Goal: Navigation & Orientation: Go to known website

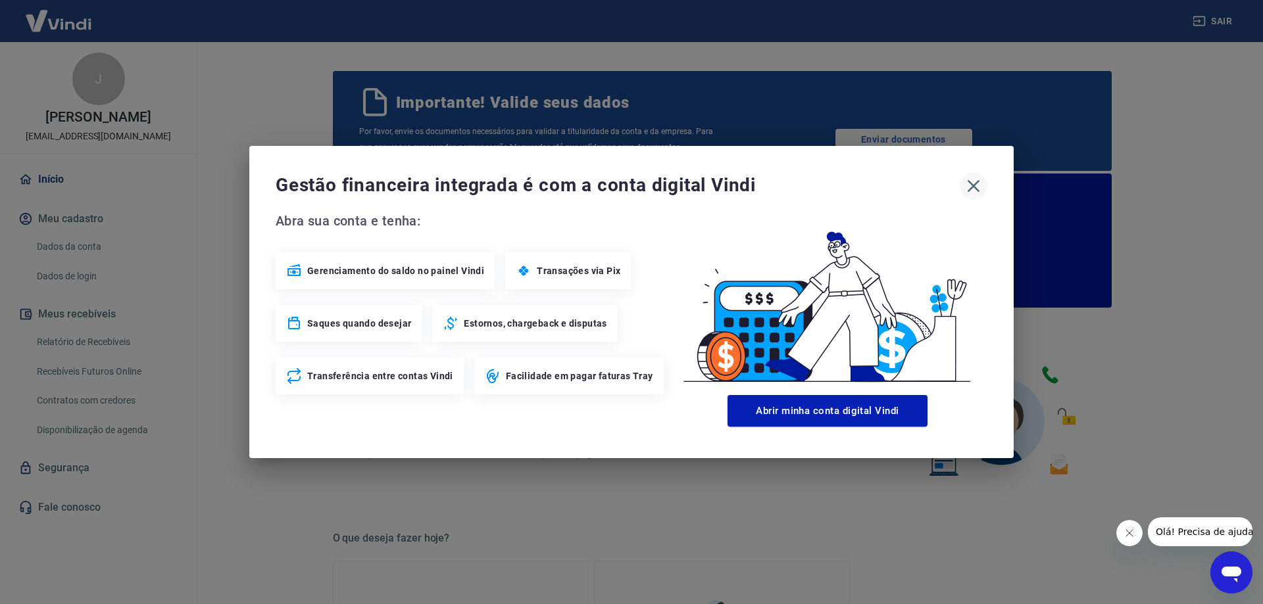
click at [970, 182] on icon "button" at bounding box center [973, 186] width 12 height 12
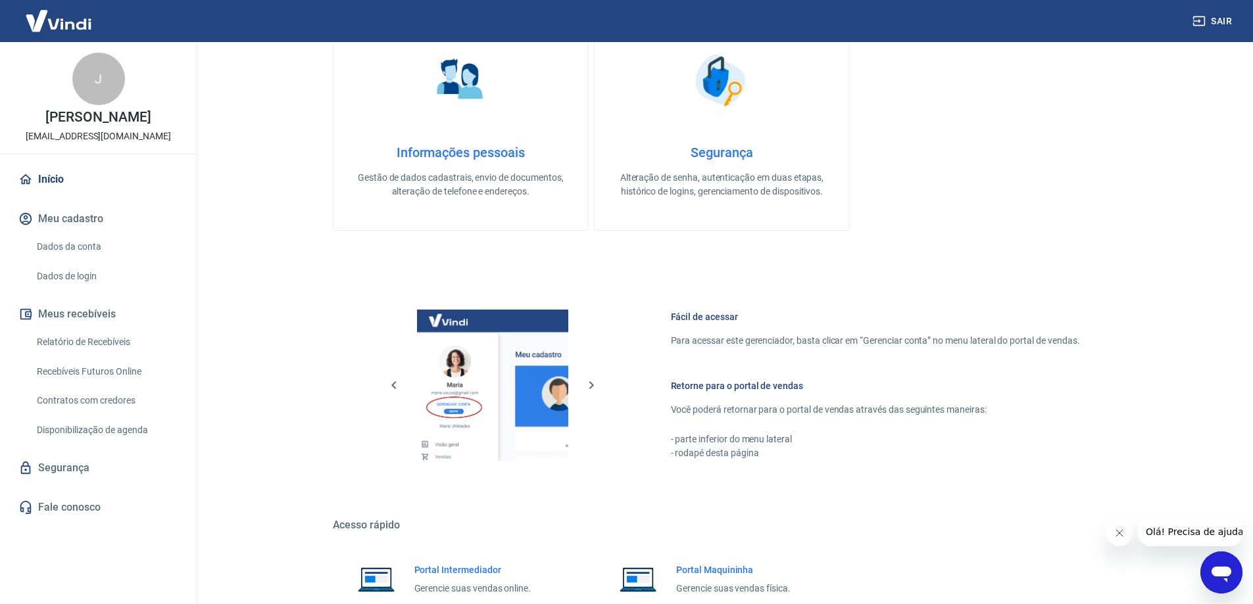
scroll to position [660, 0]
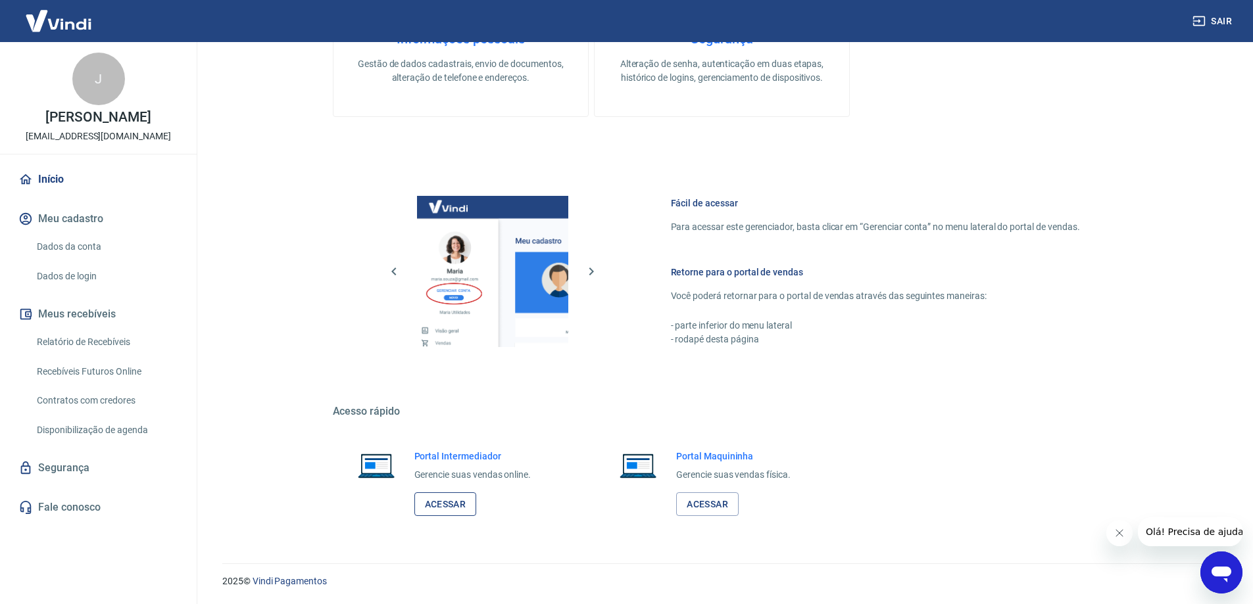
click at [458, 505] on link "Acessar" at bounding box center [445, 505] width 62 height 24
